Goal: Task Accomplishment & Management: Use online tool/utility

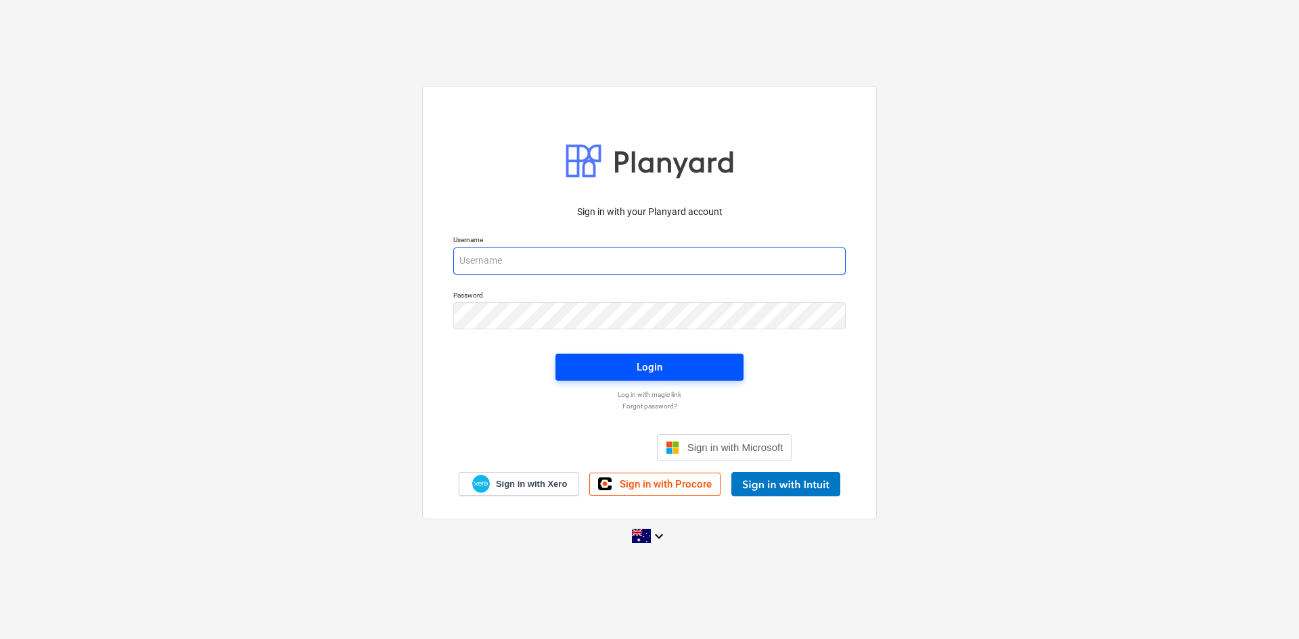
type input "[EMAIL_ADDRESS][DOMAIN_NAME]"
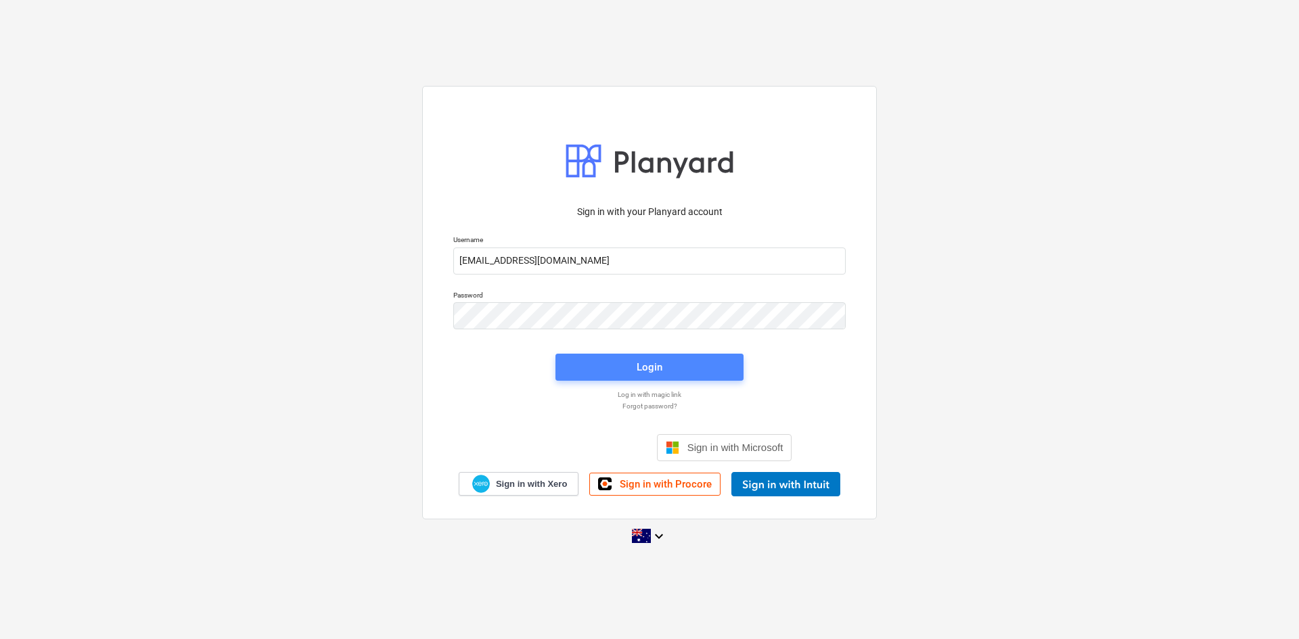
click at [642, 366] on div "Login" at bounding box center [650, 368] width 26 height 18
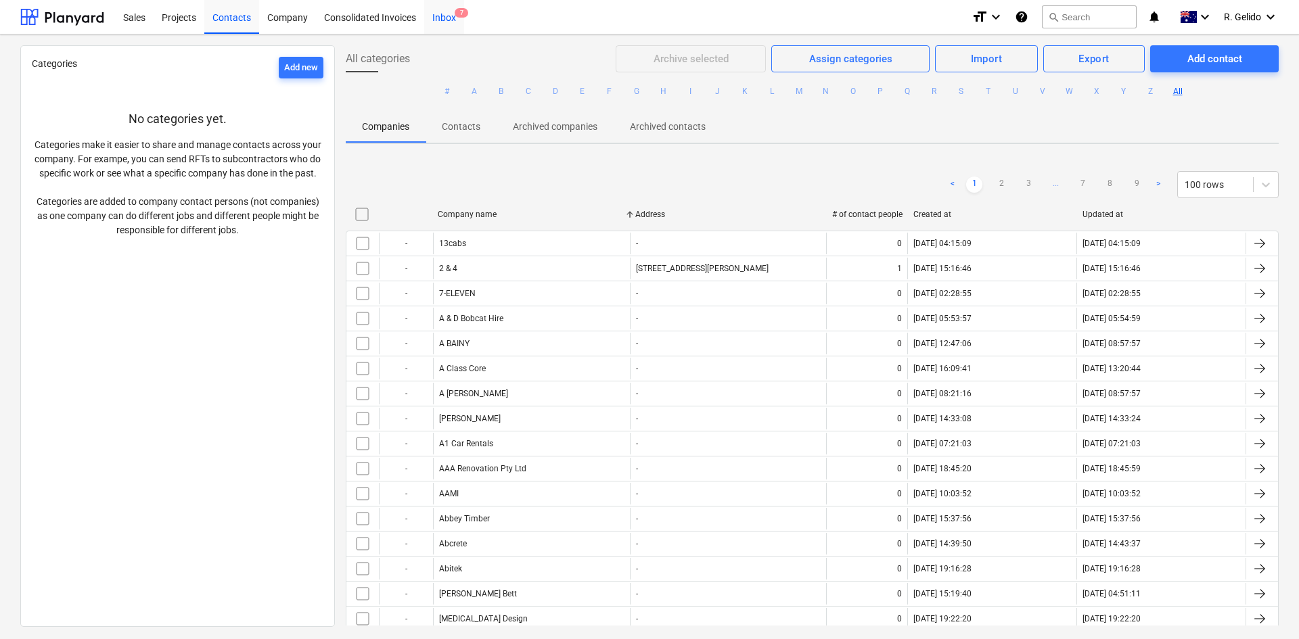
click at [438, 16] on div "Inbox 7" at bounding box center [444, 16] width 40 height 35
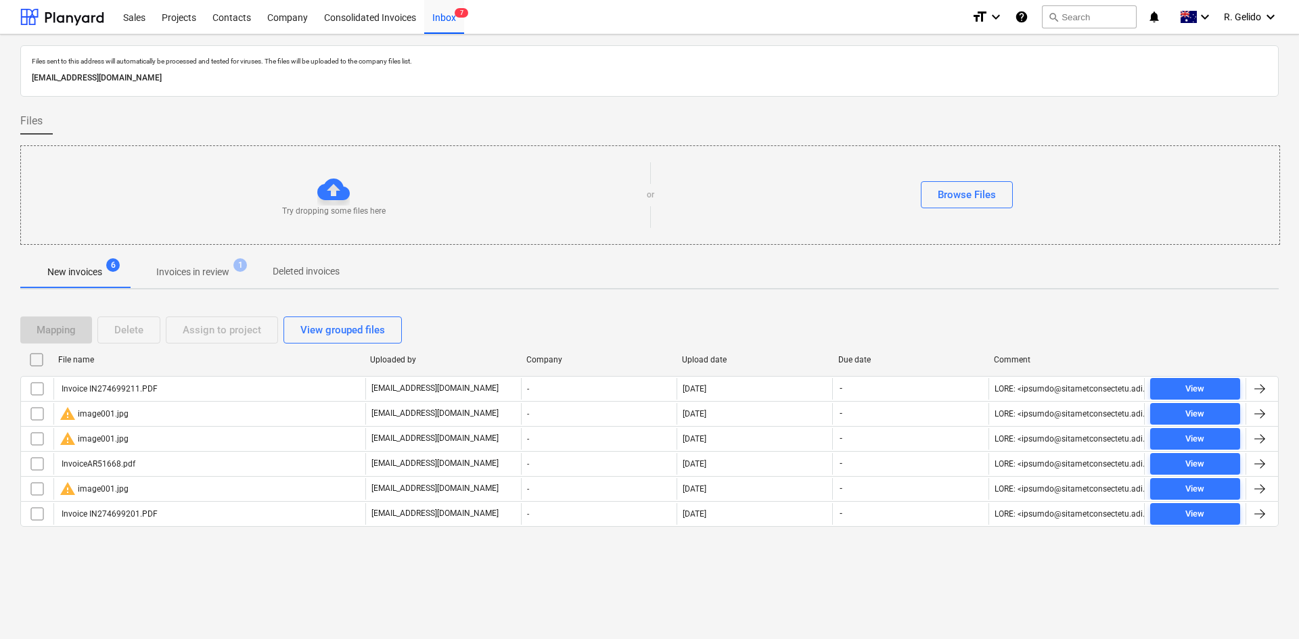
click at [216, 279] on p "Invoices in review" at bounding box center [192, 272] width 73 height 14
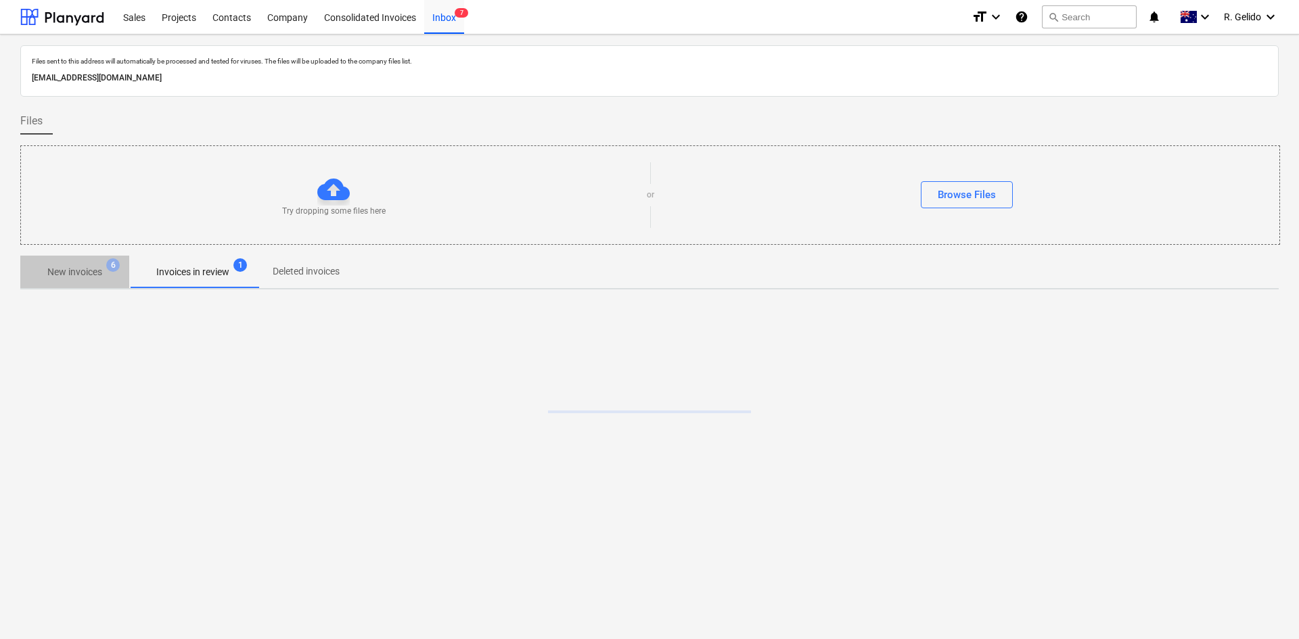
click at [89, 260] on span "New invoices 6" at bounding box center [74, 272] width 109 height 24
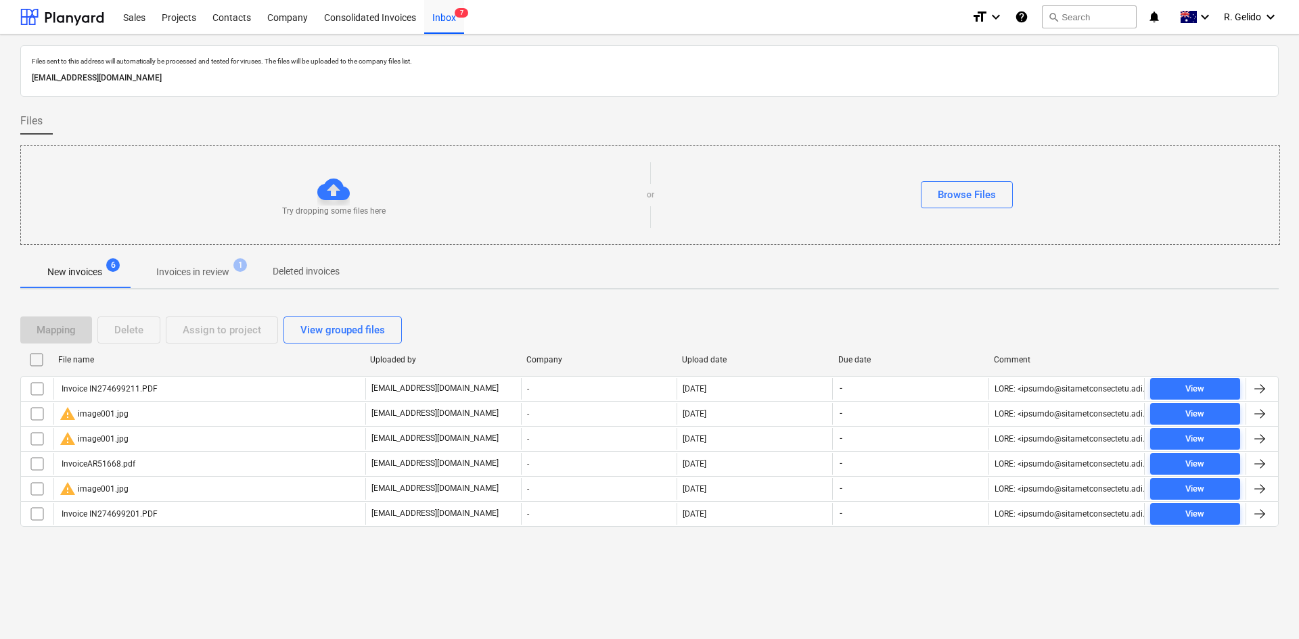
click at [243, 76] on p "[EMAIL_ADDRESS][DOMAIN_NAME]" at bounding box center [649, 78] width 1235 height 14
click at [242, 76] on p "[EMAIL_ADDRESS][DOMAIN_NAME]" at bounding box center [649, 78] width 1235 height 14
copy p "[EMAIL_ADDRESS][DOMAIN_NAME]"
click at [444, 20] on div "Inbox 8" at bounding box center [444, 16] width 40 height 35
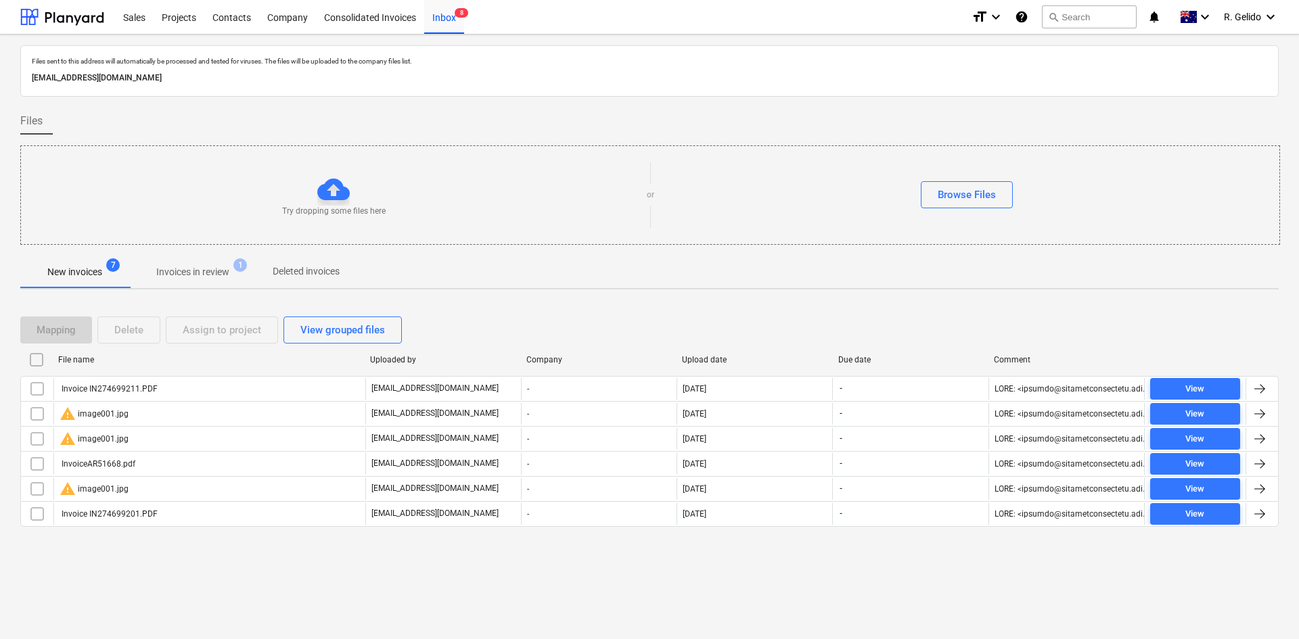
click at [179, 189] on div "Try dropping some files here" at bounding box center [334, 195] width 626 height 44
click at [170, 19] on div "Projects" at bounding box center [179, 16] width 51 height 35
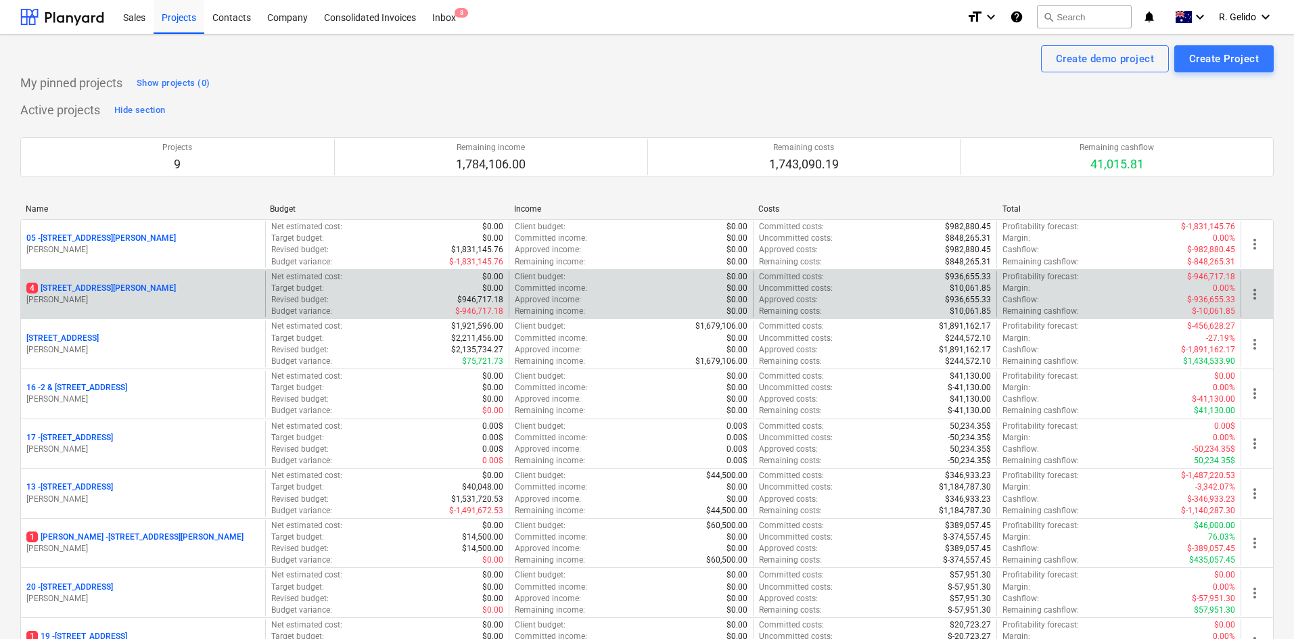
click at [114, 287] on p "[STREET_ADDRESS][PERSON_NAME]" at bounding box center [101, 289] width 150 height 12
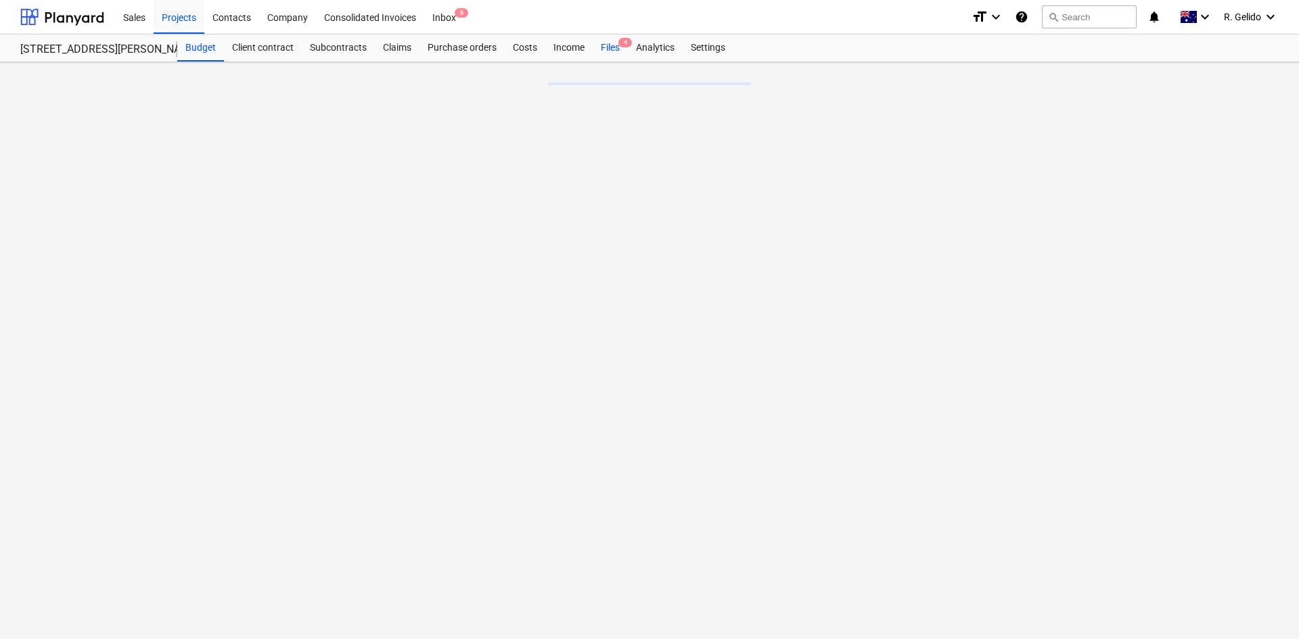
click at [616, 49] on div "Files 4" at bounding box center [610, 48] width 35 height 27
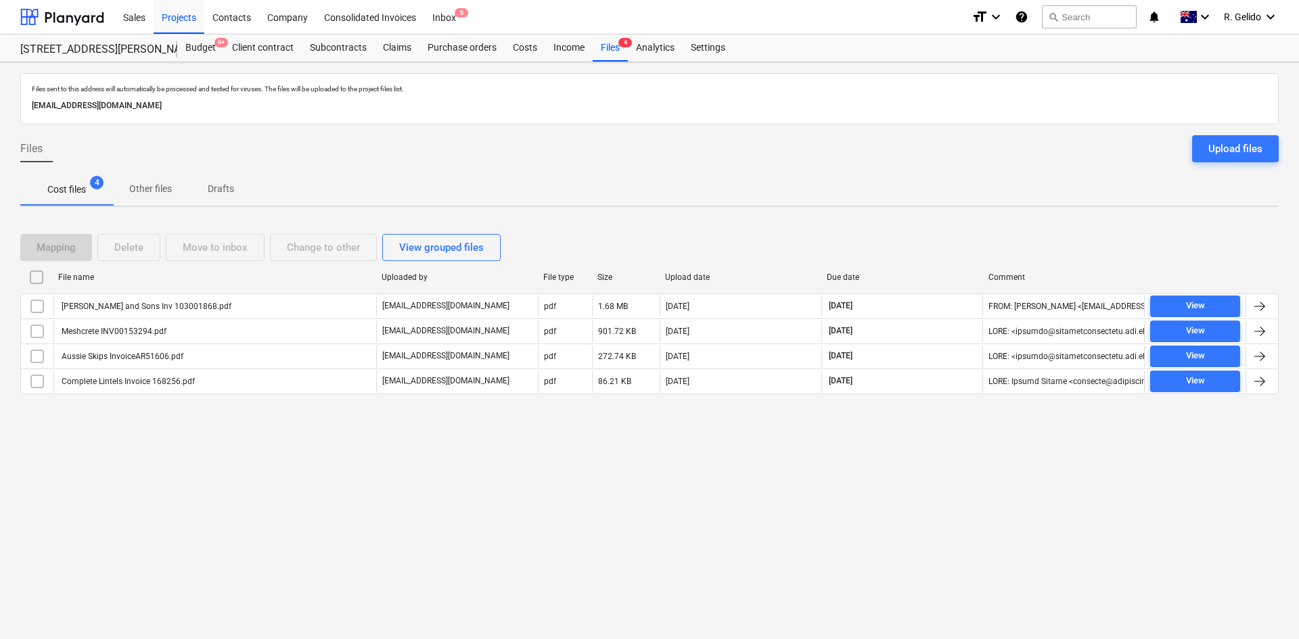
click at [340, 457] on div "Files sent to this address will automatically be processed and tested for virus…" at bounding box center [649, 350] width 1299 height 577
click at [139, 16] on div "Sales" at bounding box center [134, 16] width 39 height 35
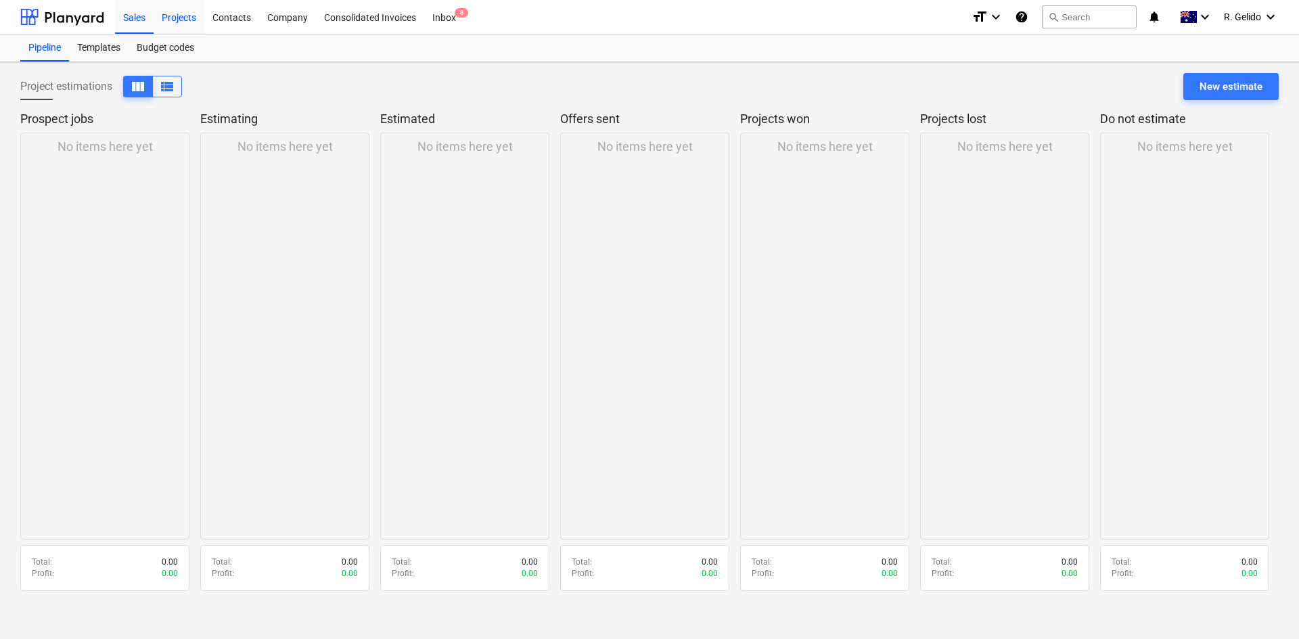
click at [183, 23] on div "Projects" at bounding box center [179, 16] width 51 height 35
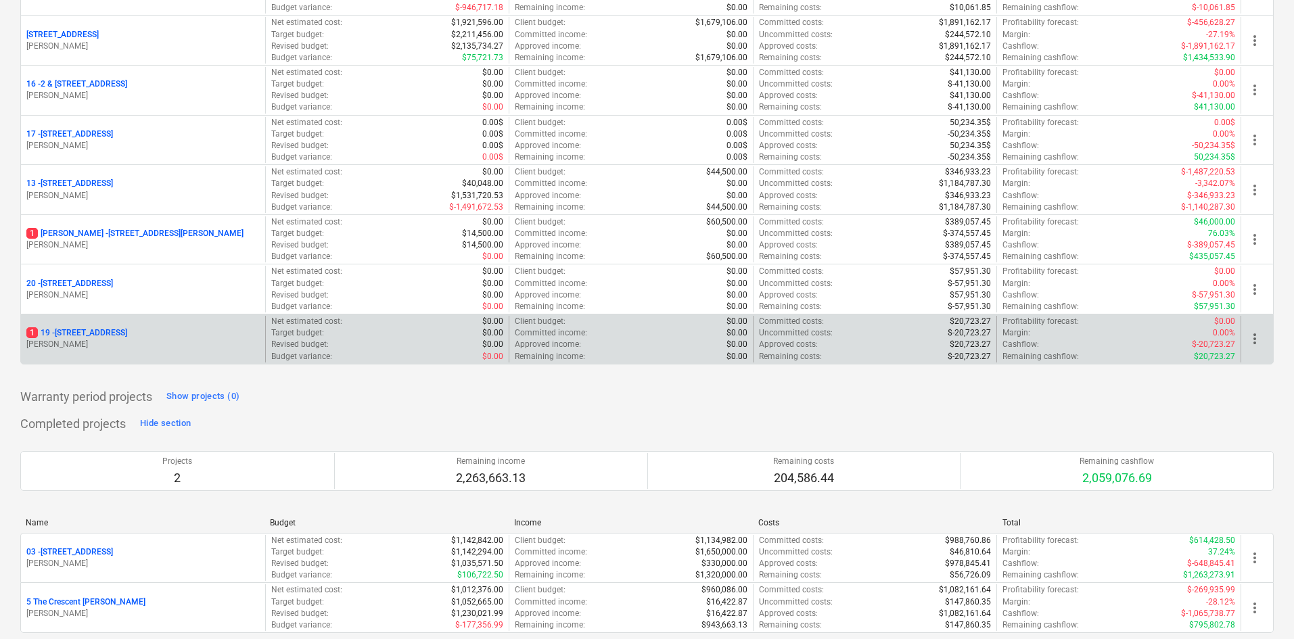
scroll to position [271, 0]
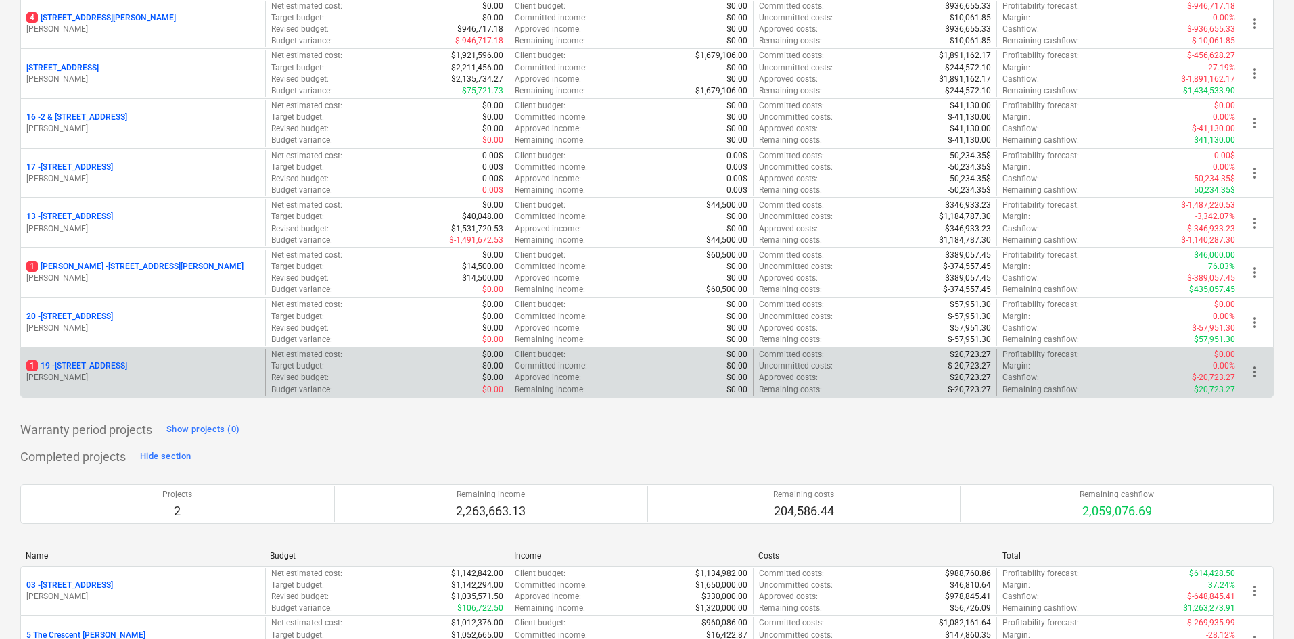
click at [122, 362] on p "[STREET_ADDRESS]" at bounding box center [76, 367] width 101 height 12
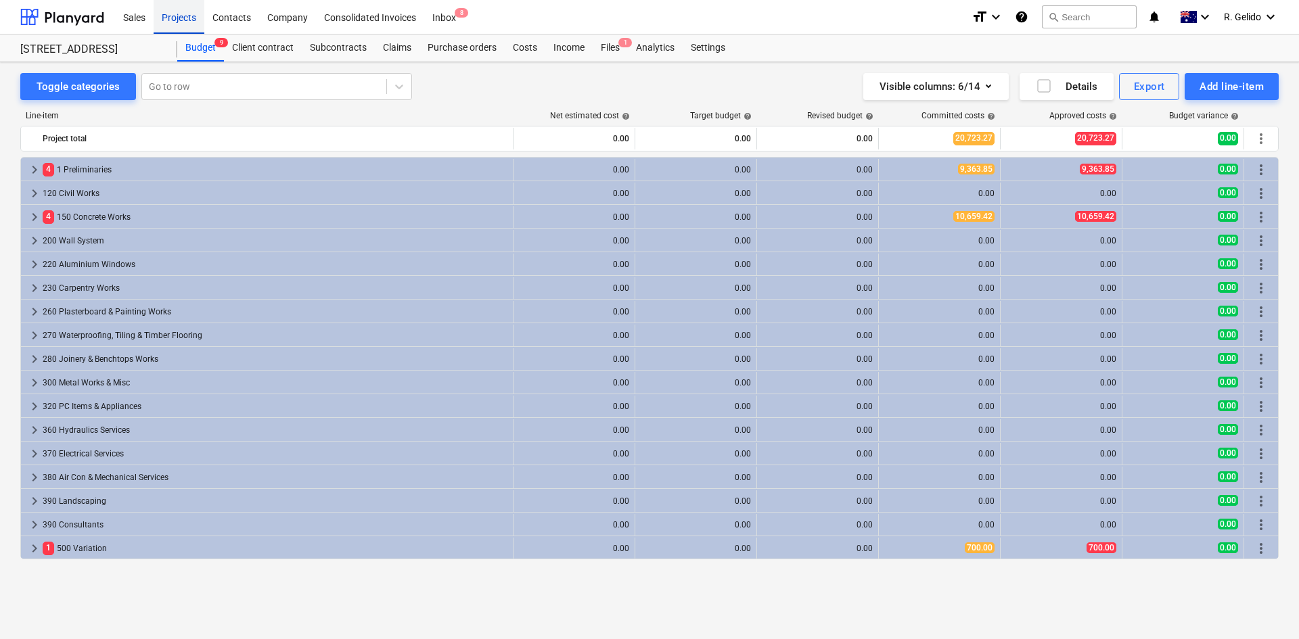
click at [177, 17] on div "Projects" at bounding box center [179, 16] width 51 height 35
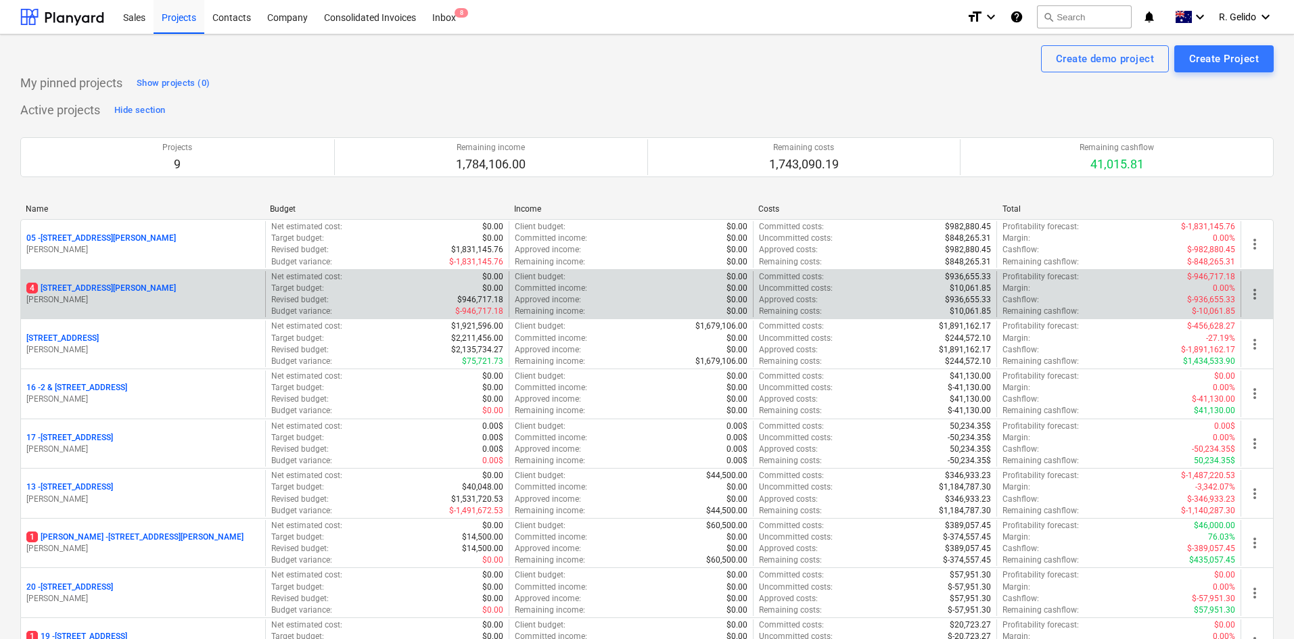
click at [76, 287] on p "[STREET_ADDRESS][PERSON_NAME]" at bounding box center [101, 289] width 150 height 12
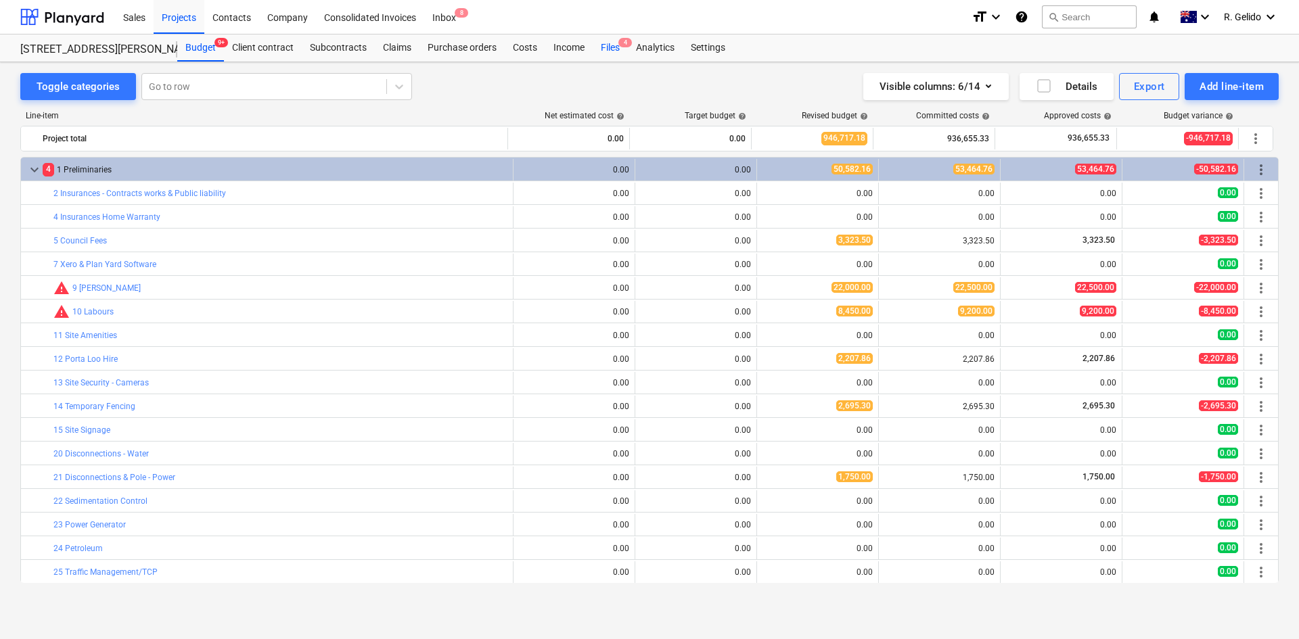
click at [603, 45] on div "Files 4" at bounding box center [610, 48] width 35 height 27
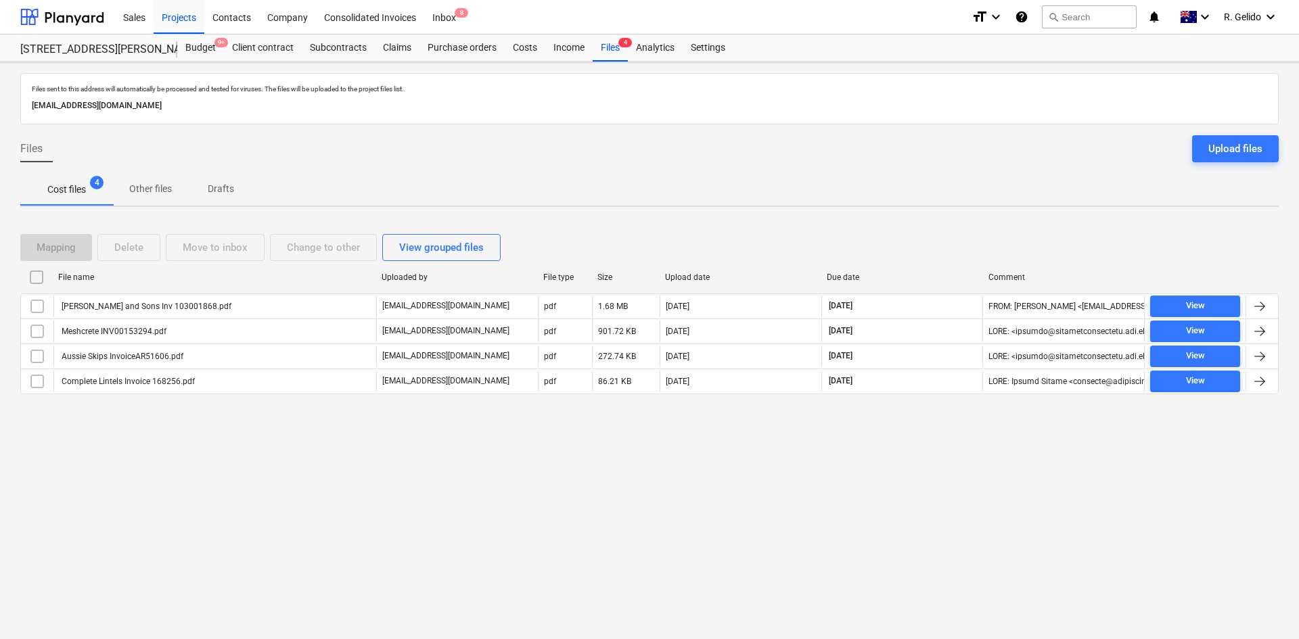
click at [510, 431] on div "Files sent to this address will automatically be processed and tested for virus…" at bounding box center [649, 350] width 1299 height 577
click at [449, 18] on div "Inbox 8" at bounding box center [444, 16] width 40 height 35
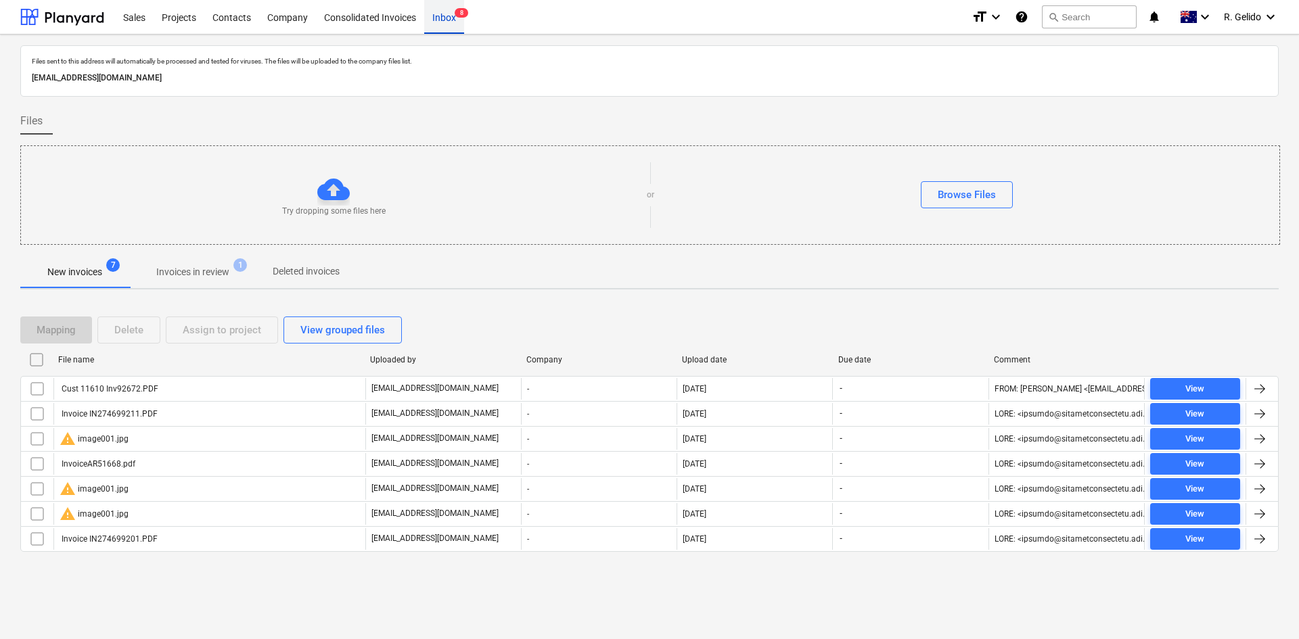
click at [454, 14] on div "Inbox 8" at bounding box center [444, 16] width 40 height 35
click at [743, 89] on div "Files sent to this address will automatically be processed and tested for virus…" at bounding box center [649, 70] width 1258 height 51
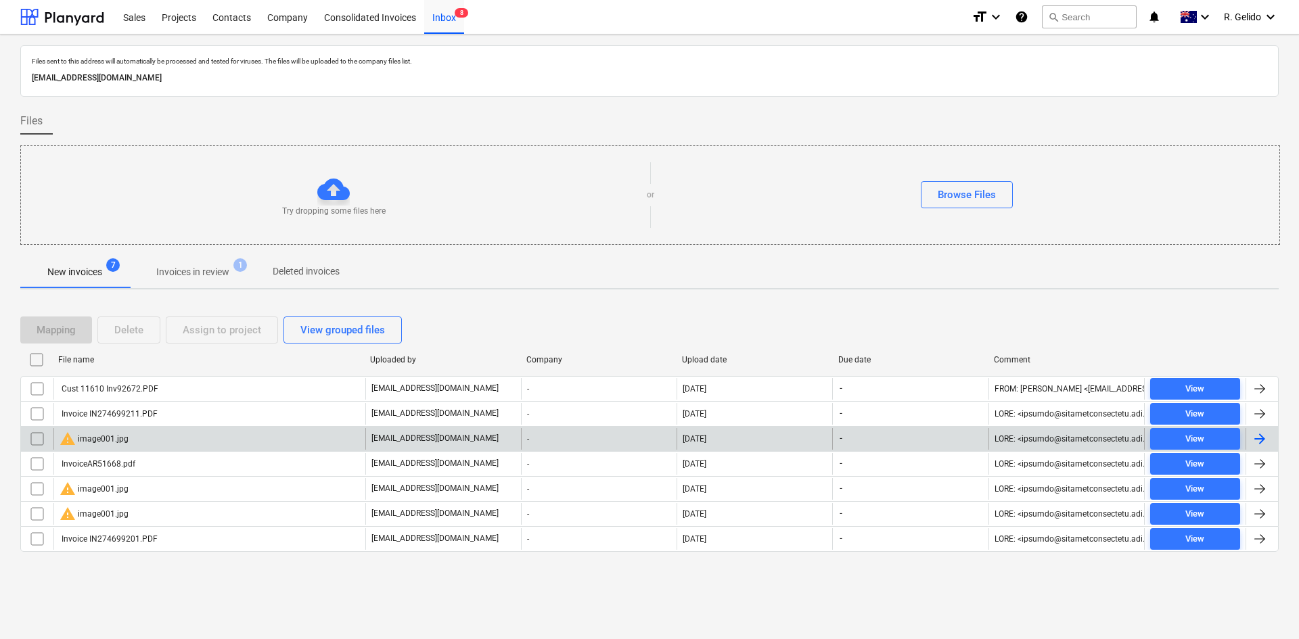
click at [39, 436] on input "checkbox" at bounding box center [37, 439] width 22 height 22
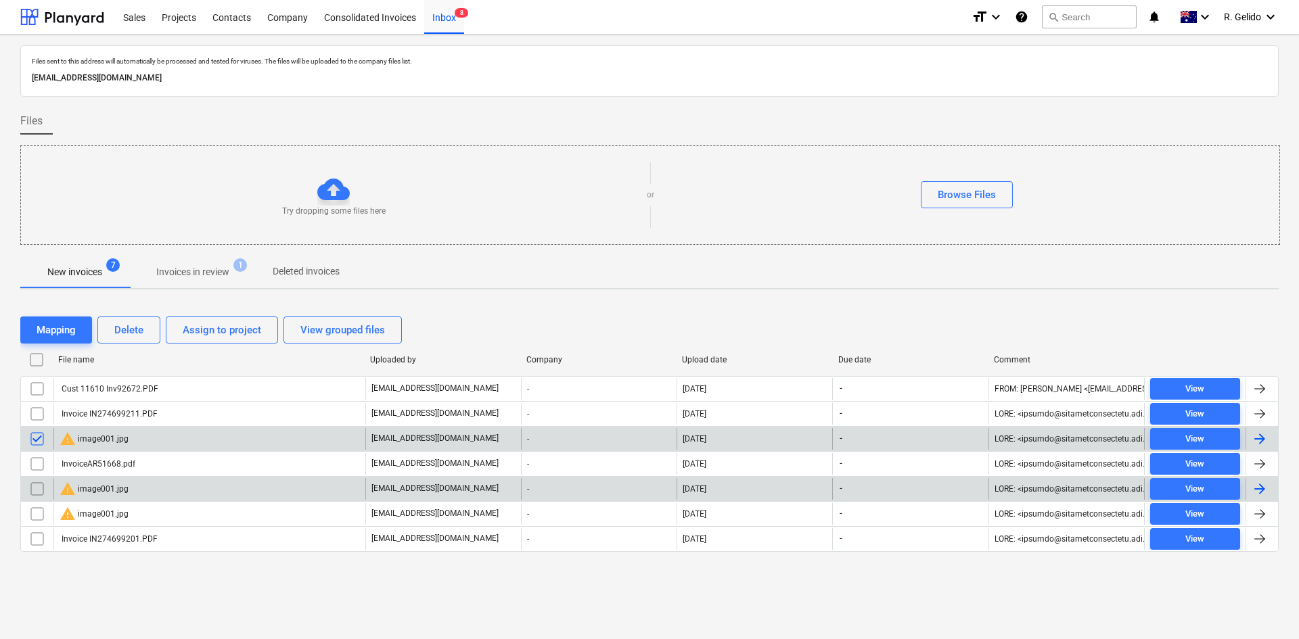
click at [37, 491] on input "checkbox" at bounding box center [37, 489] width 22 height 22
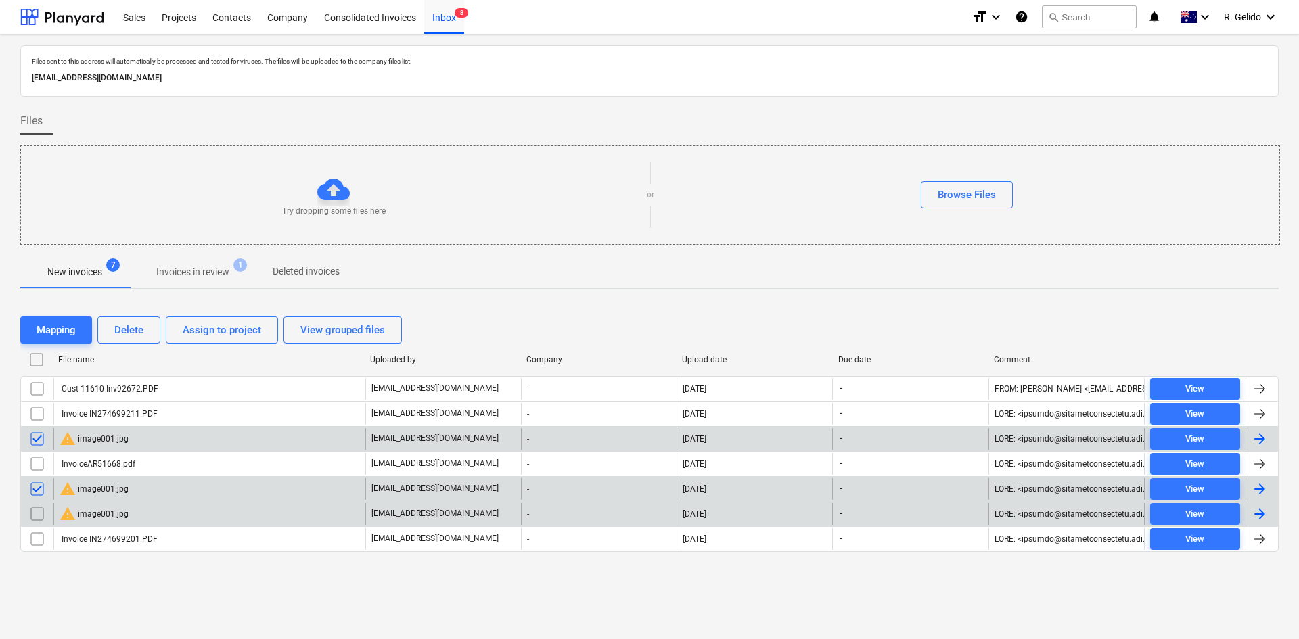
click at [39, 512] on input "checkbox" at bounding box center [37, 514] width 22 height 22
click at [116, 331] on div "Delete" at bounding box center [128, 330] width 29 height 18
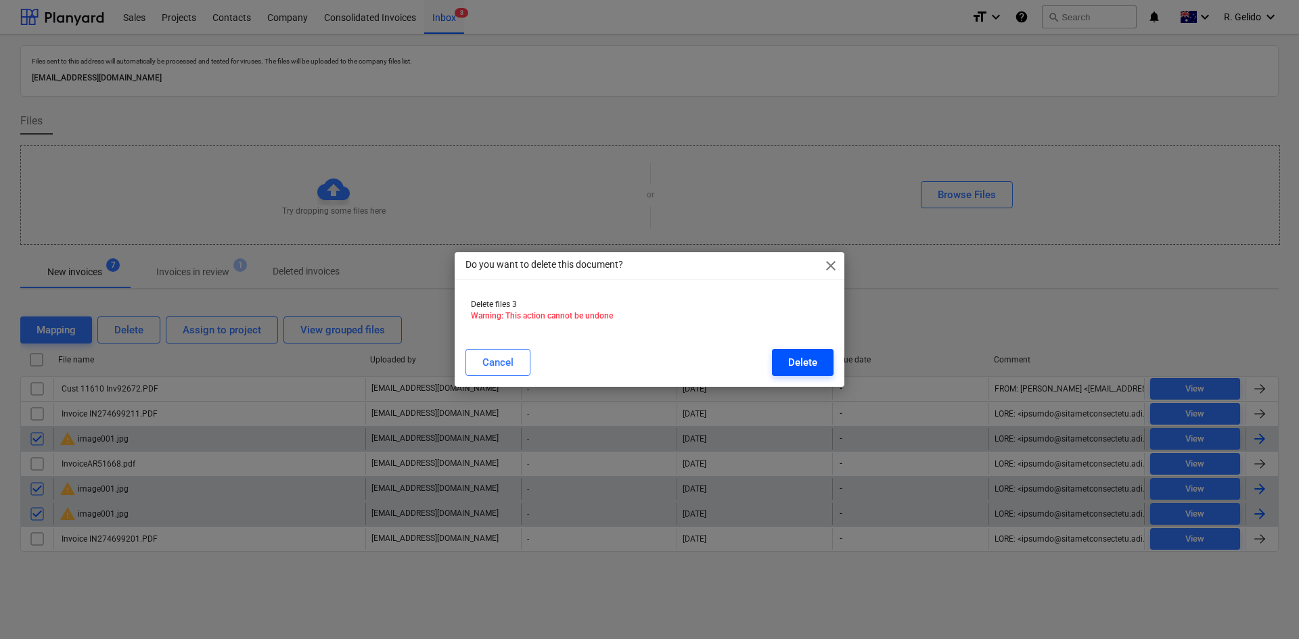
click at [800, 368] on div "Delete" at bounding box center [802, 363] width 29 height 18
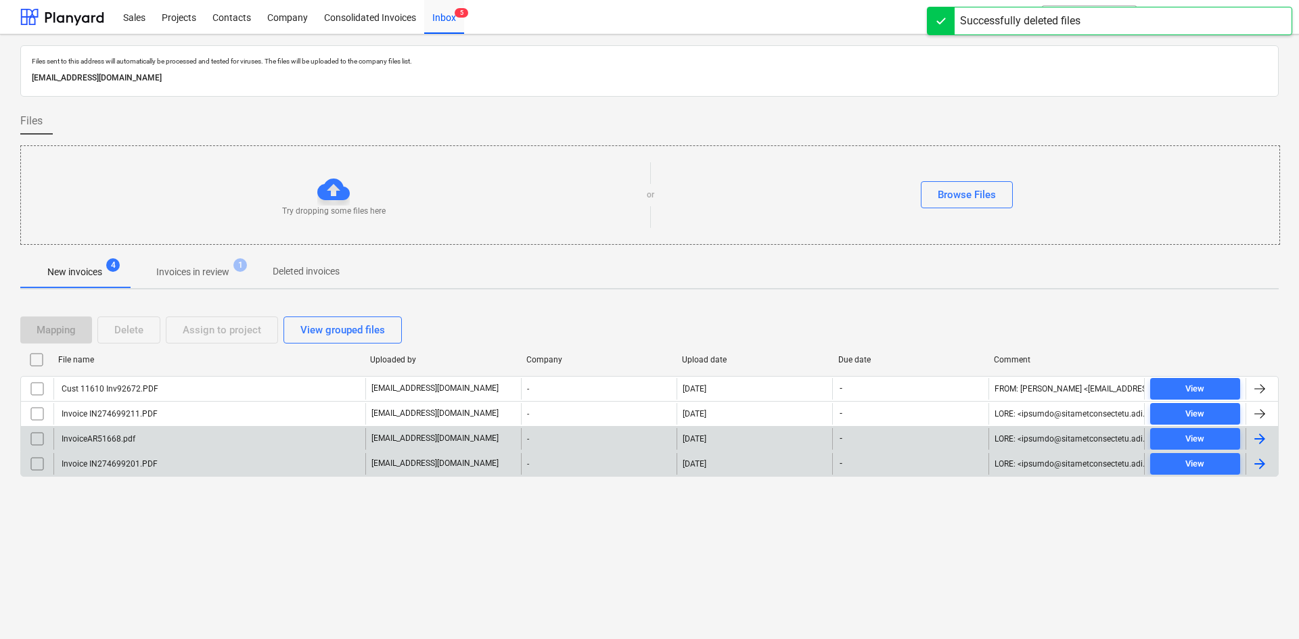
click at [198, 462] on div "Invoice IN274699201.PDF" at bounding box center [209, 464] width 312 height 22
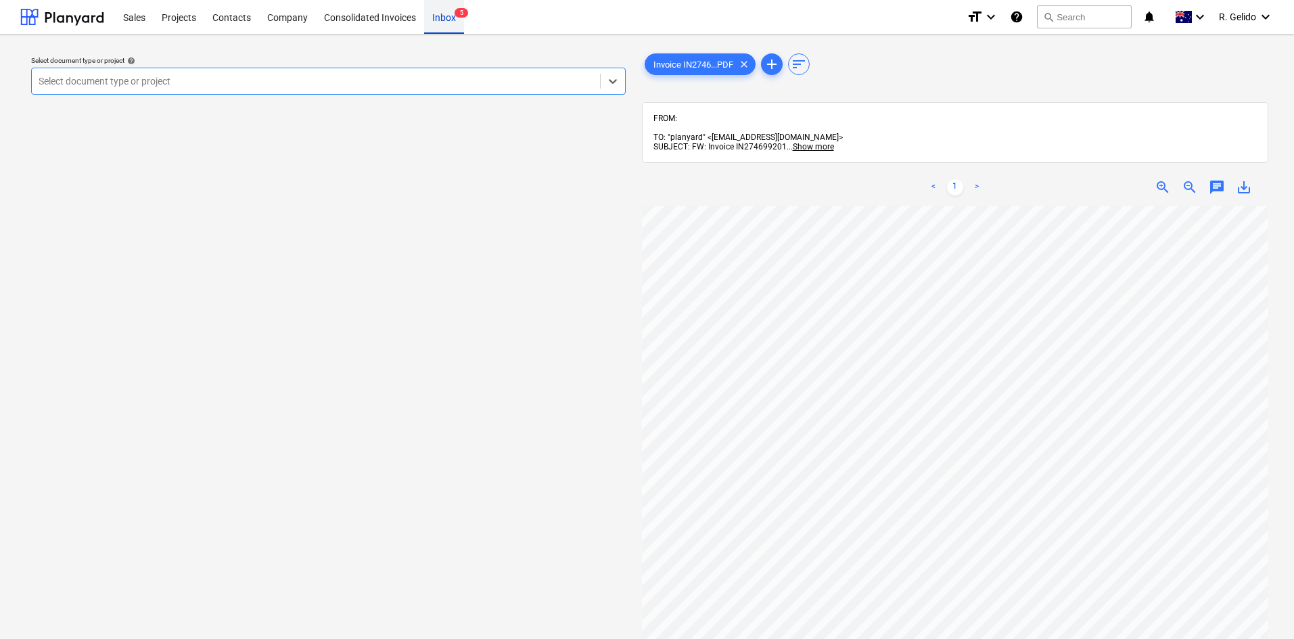
click at [455, 12] on span "5" at bounding box center [462, 12] width 14 height 9
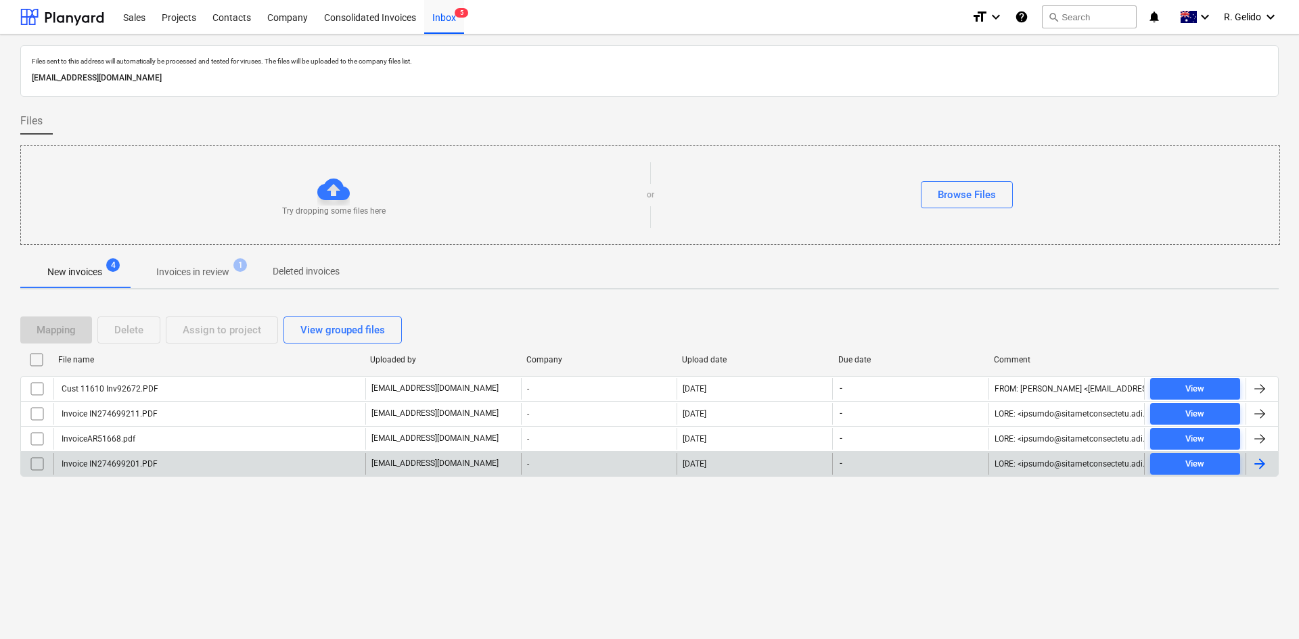
click at [159, 461] on div "Invoice IN274699201.PDF" at bounding box center [209, 464] width 312 height 22
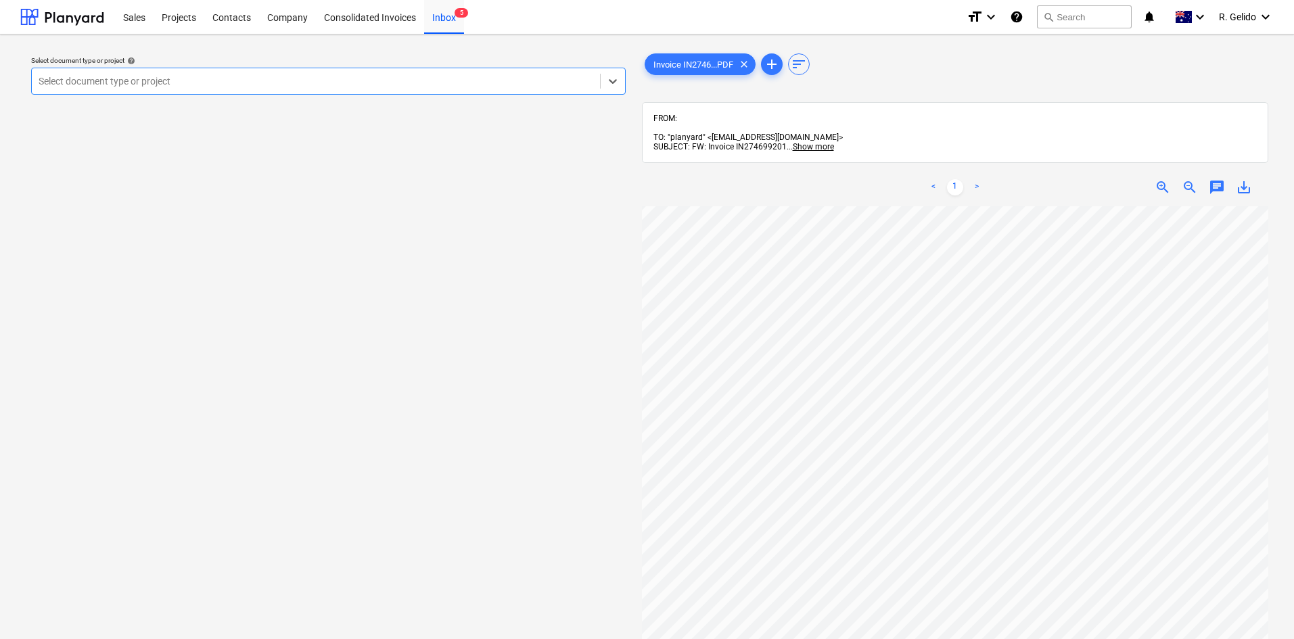
click at [287, 83] on div at bounding box center [316, 81] width 555 height 14
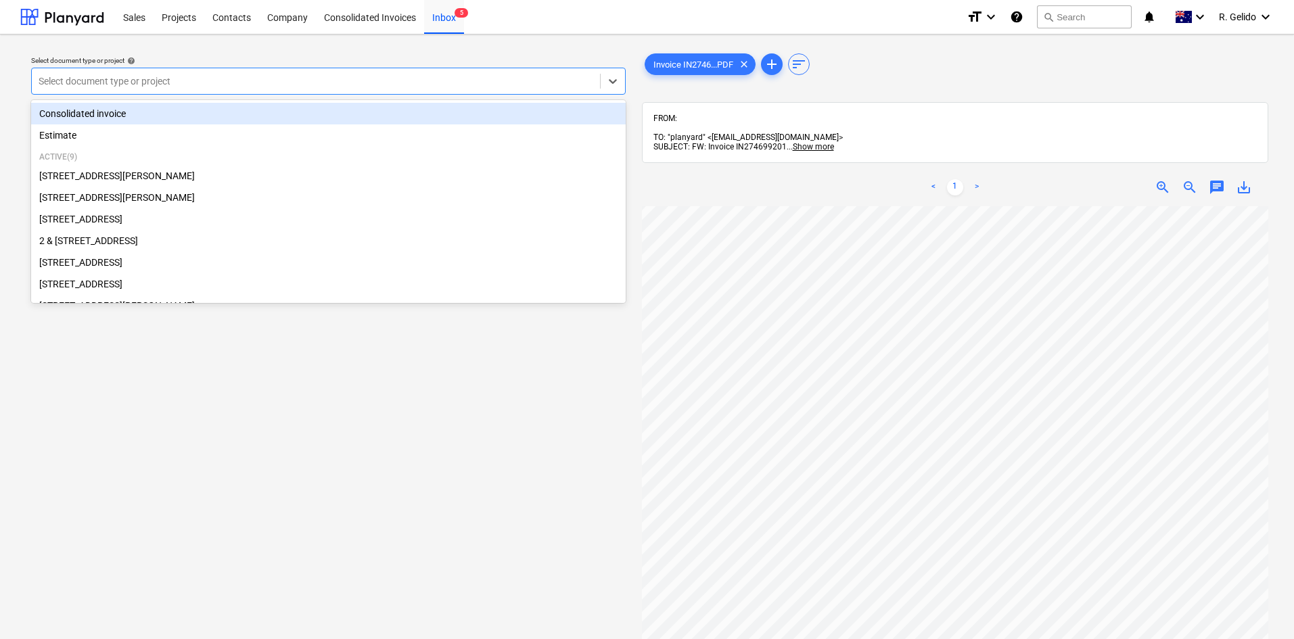
type input "n"
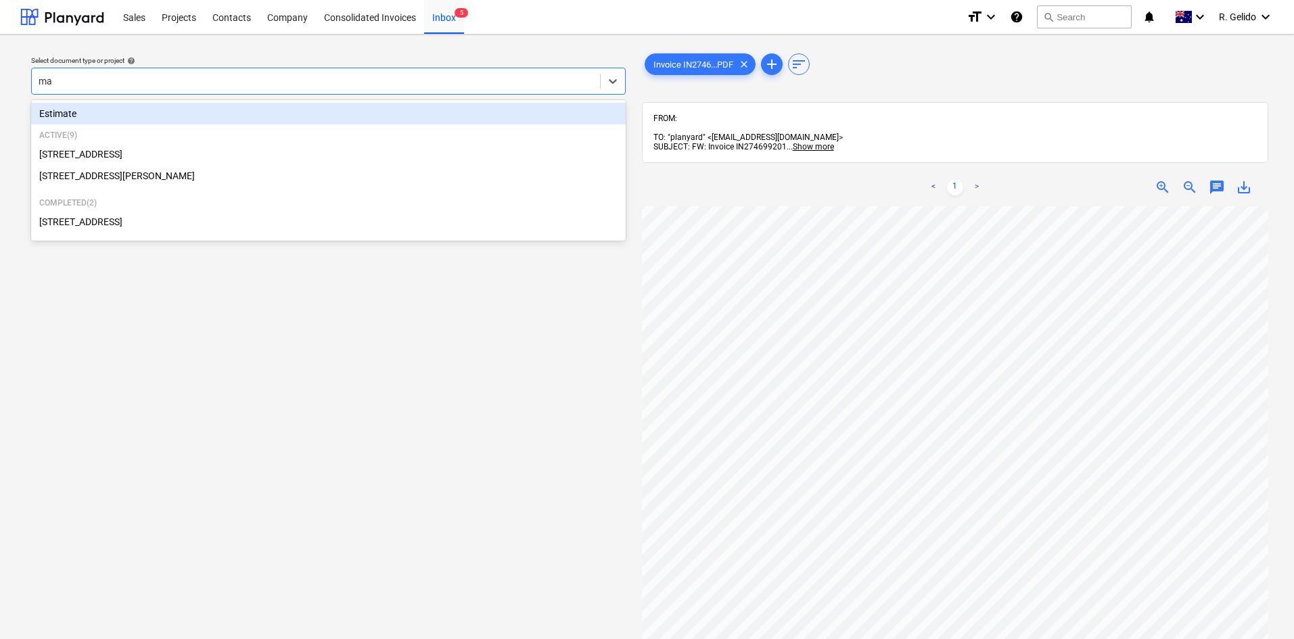
type input "mar"
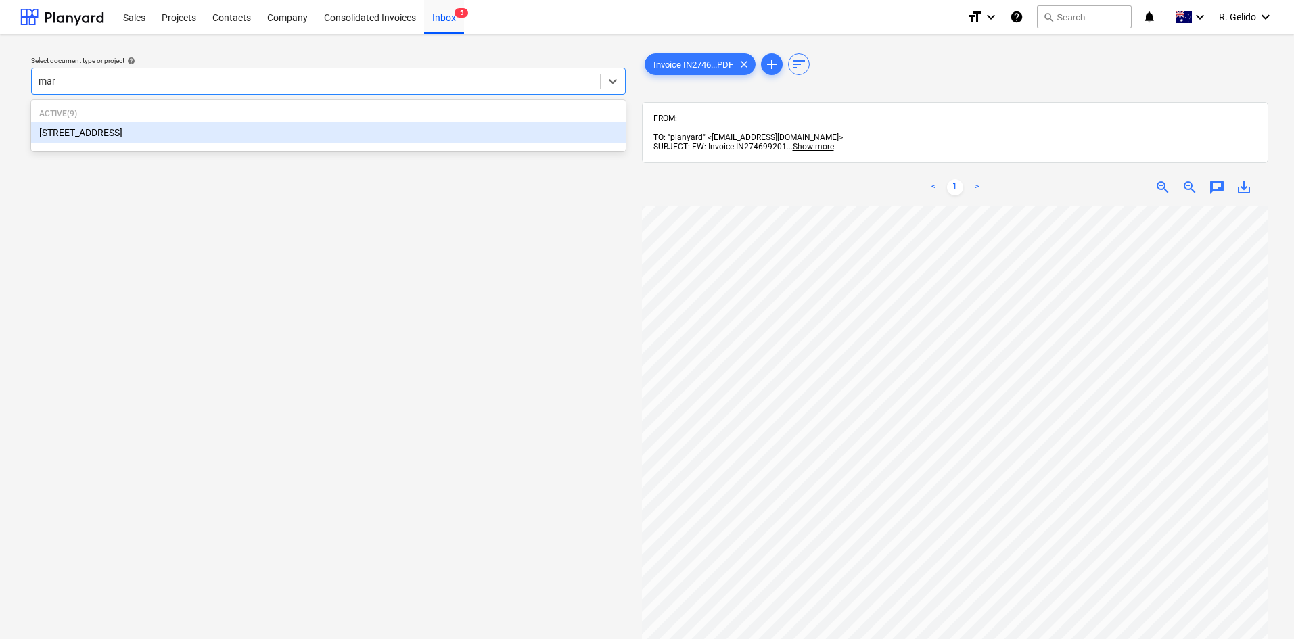
click at [238, 129] on div "[STREET_ADDRESS]" at bounding box center [328, 133] width 595 height 22
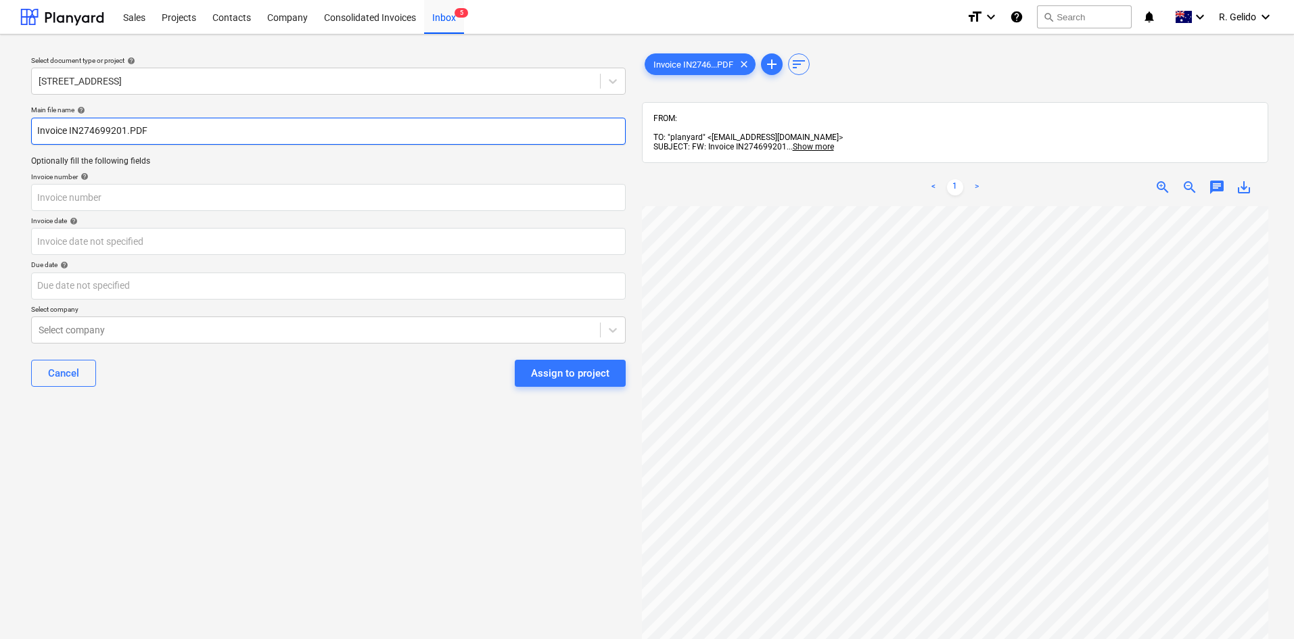
click at [39, 133] on input "Invoice IN274699201.PDF" at bounding box center [328, 131] width 595 height 27
type input "[PERSON_NAME] Invoice IN274699201.PDF"
click at [143, 87] on div at bounding box center [316, 81] width 555 height 14
